Goal: Find specific page/section: Find specific page/section

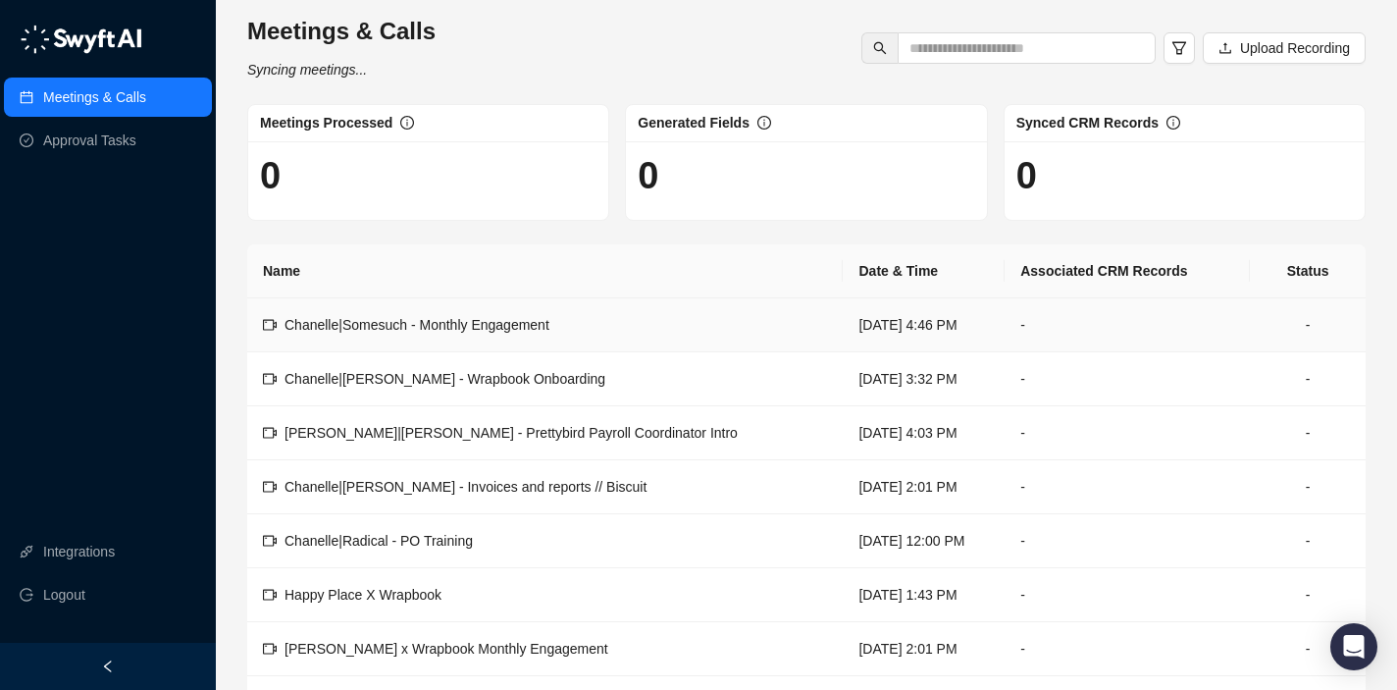
click at [1296, 314] on td "-" at bounding box center [1308, 325] width 116 height 54
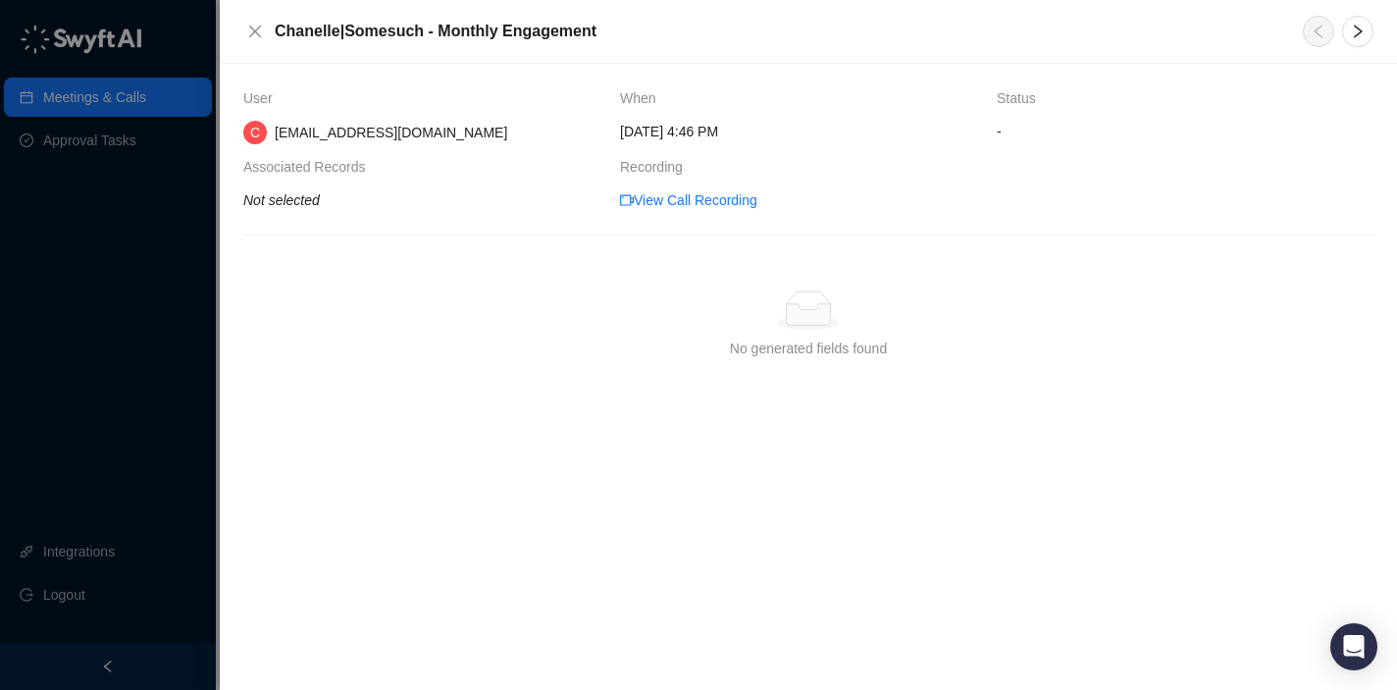
click at [1001, 131] on span "-" at bounding box center [1185, 132] width 377 height 22
click at [257, 26] on icon "close" at bounding box center [255, 32] width 16 height 16
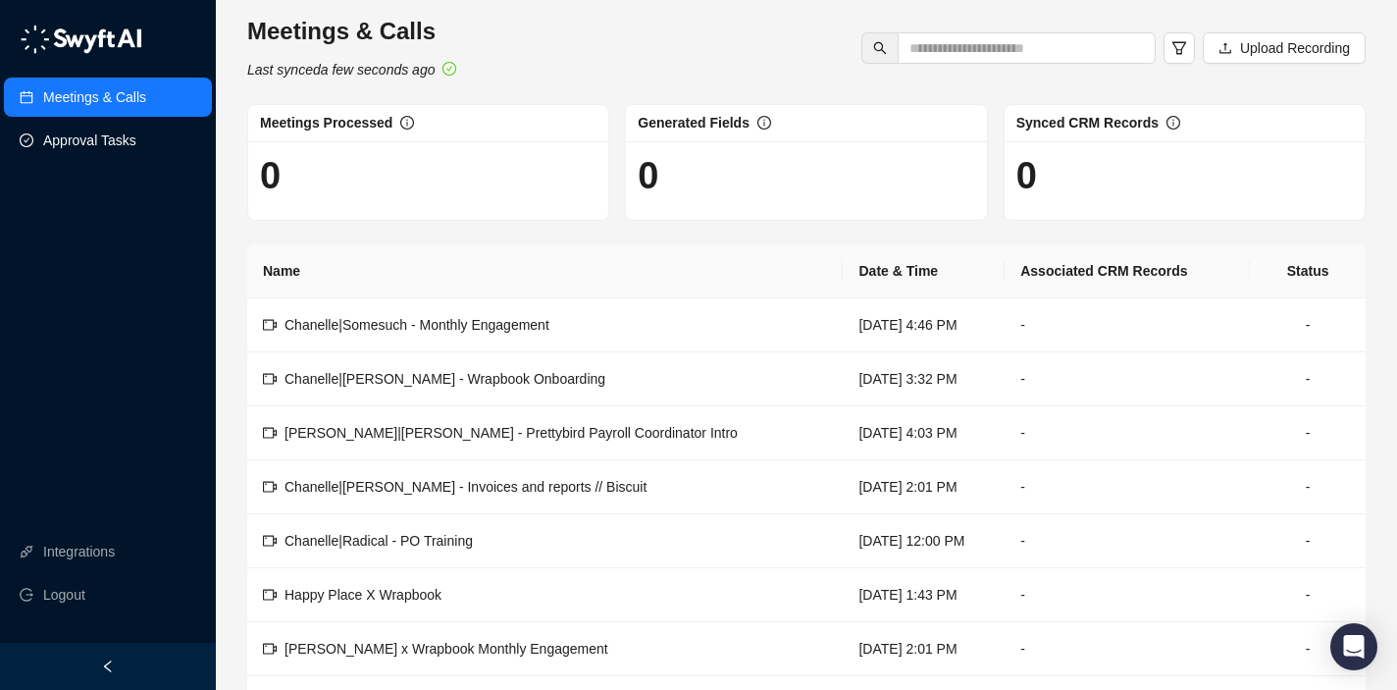
click at [106, 139] on link "Approval Tasks" at bounding box center [89, 140] width 93 height 39
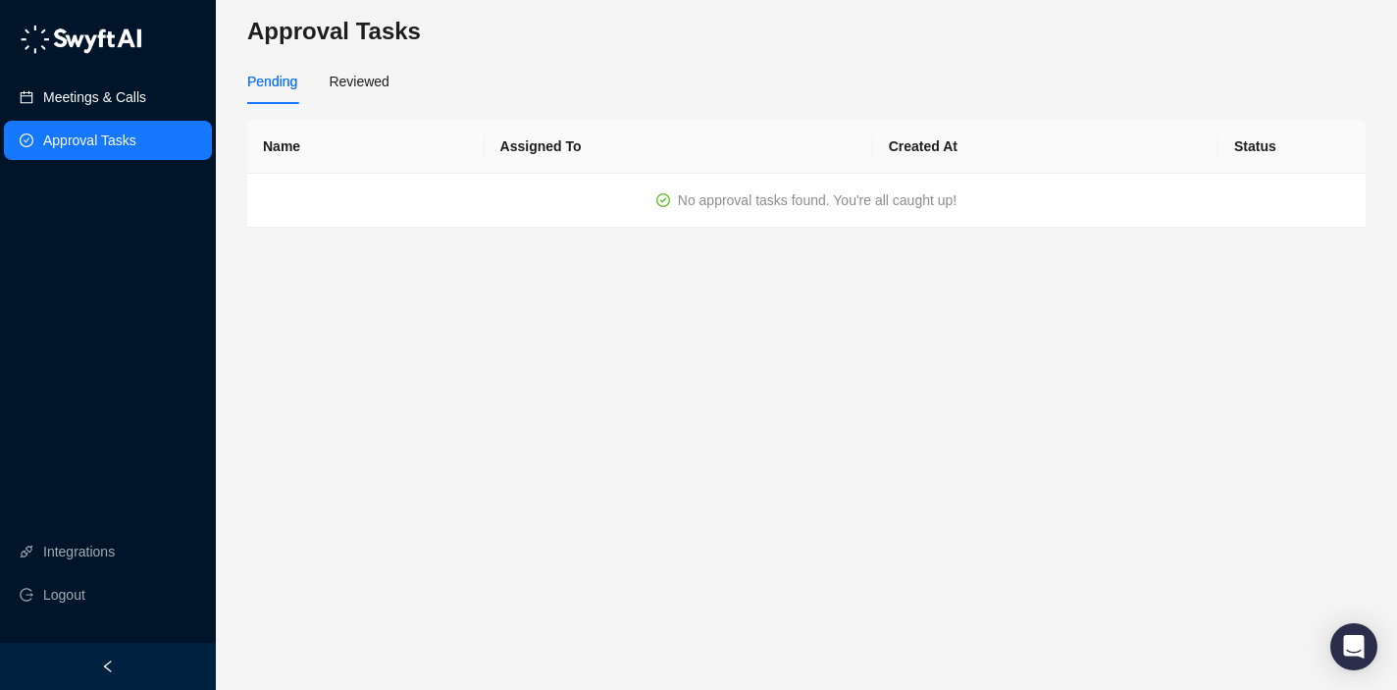
click at [79, 94] on link "Meetings & Calls" at bounding box center [94, 97] width 103 height 39
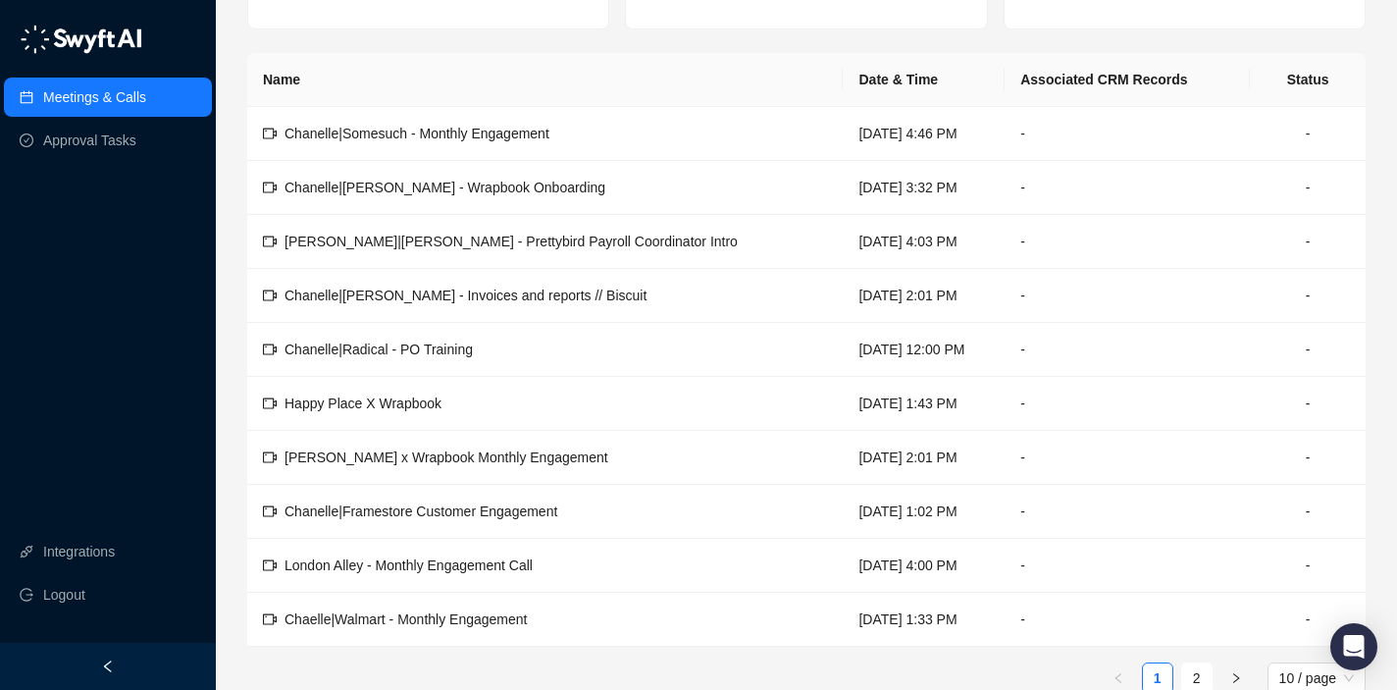
scroll to position [227, 0]
